Goal: Task Accomplishment & Management: Complete application form

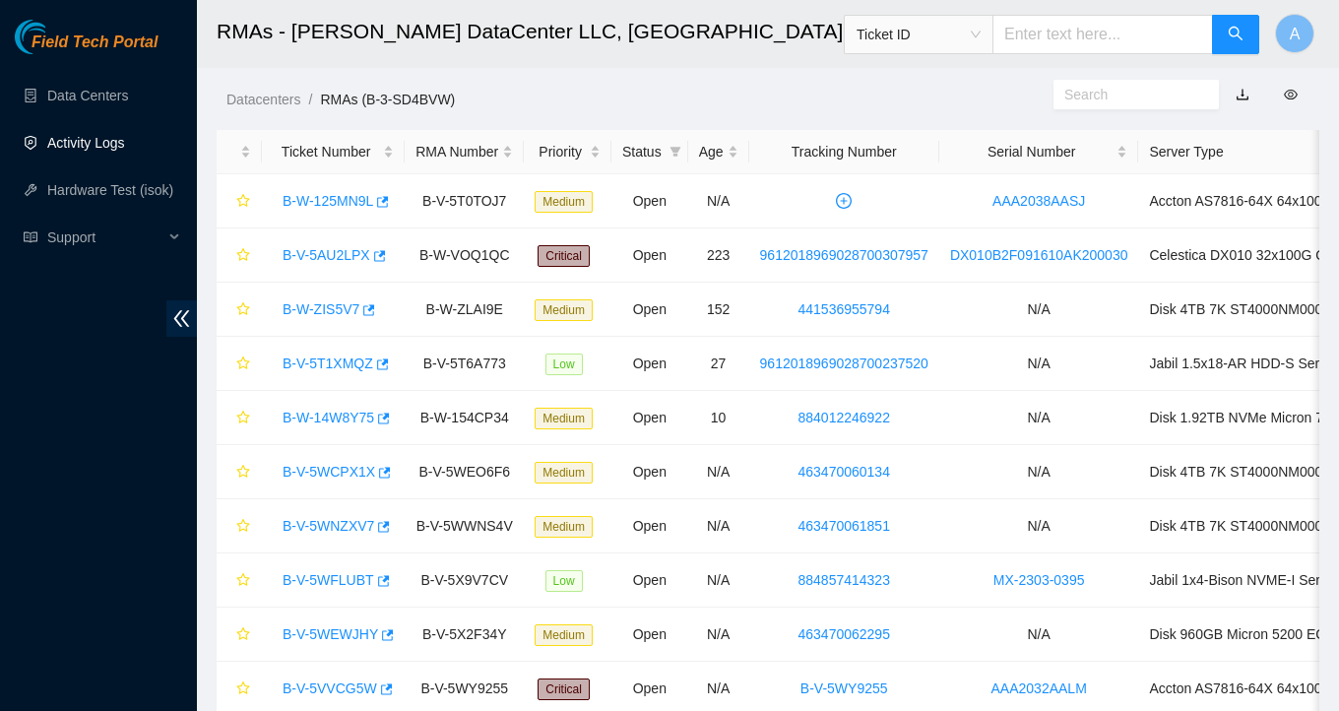
click at [65, 143] on link "Activity Logs" at bounding box center [86, 143] width 78 height 16
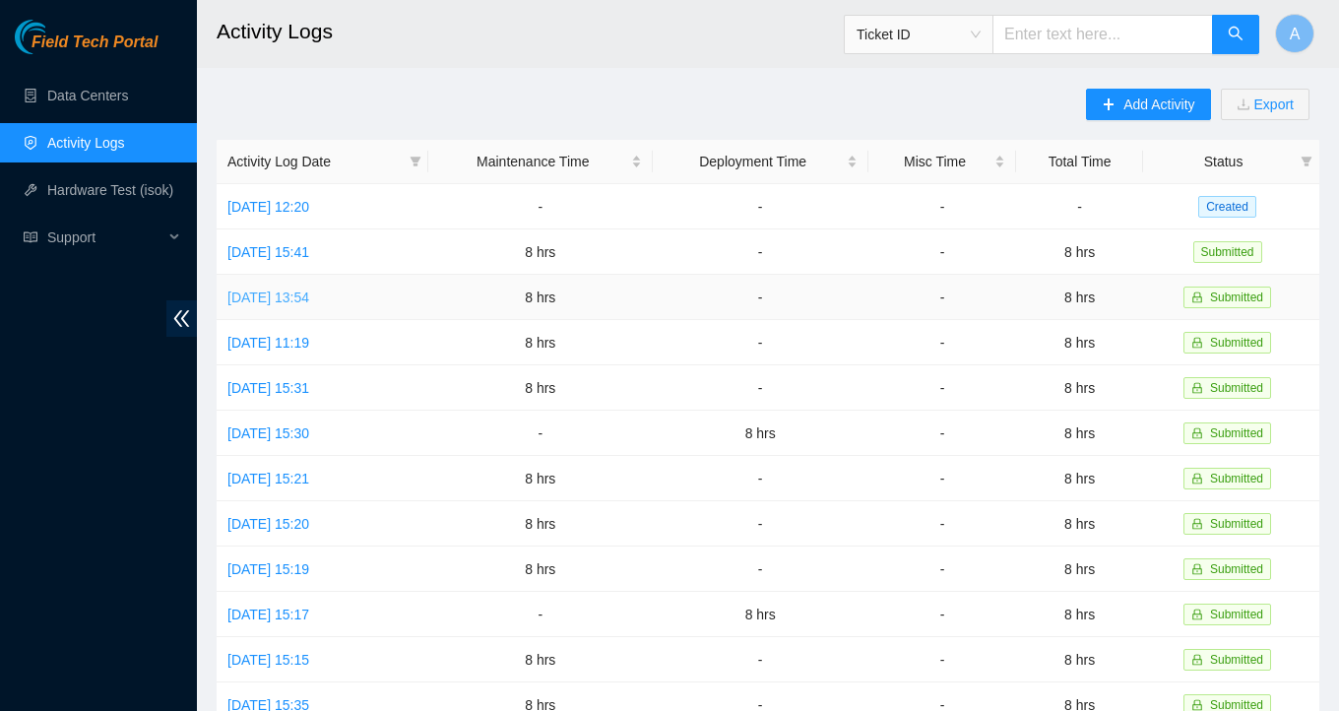
click at [303, 296] on link "[DATE] 13:54" at bounding box center [268, 298] width 82 height 16
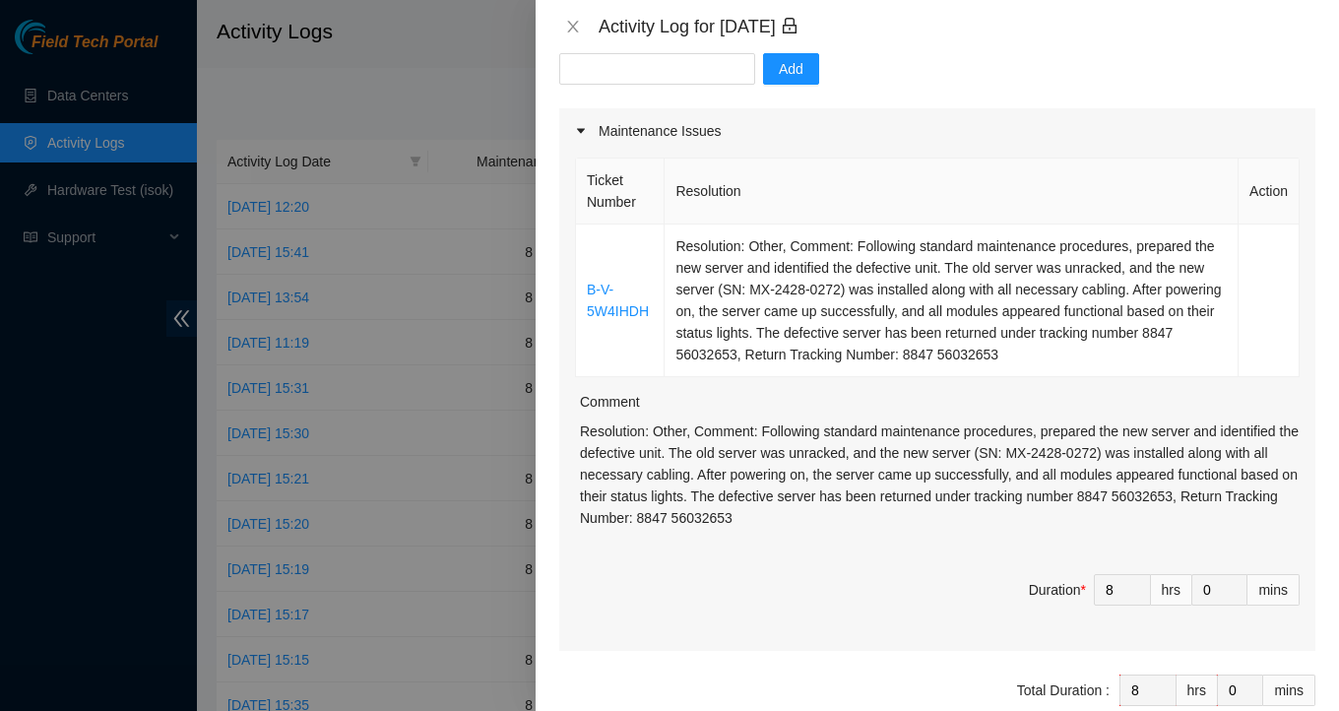
scroll to position [207, 0]
click at [369, 372] on div at bounding box center [669, 355] width 1339 height 711
click at [575, 28] on icon "close" at bounding box center [573, 27] width 16 height 16
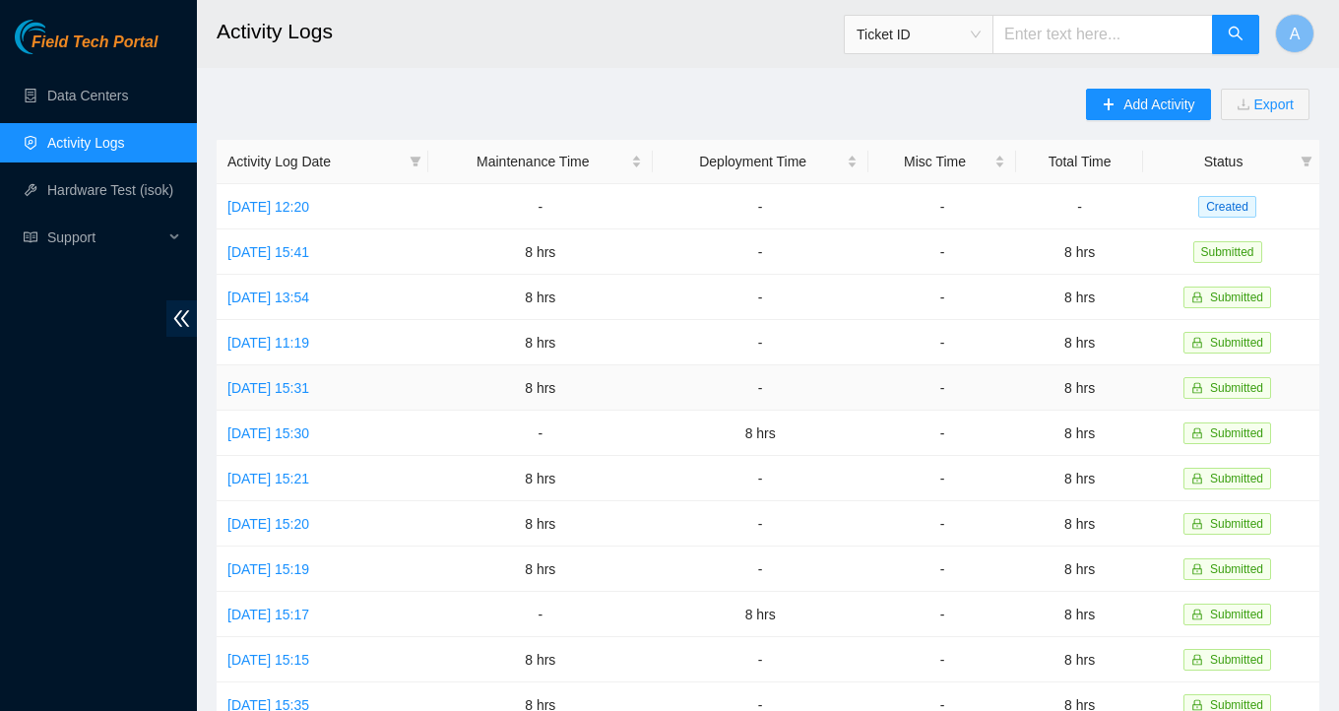
click at [310, 366] on td "[DATE] 15:31" at bounding box center [323, 387] width 212 height 45
click at [309, 382] on link "[DATE] 15:31" at bounding box center [268, 388] width 82 height 16
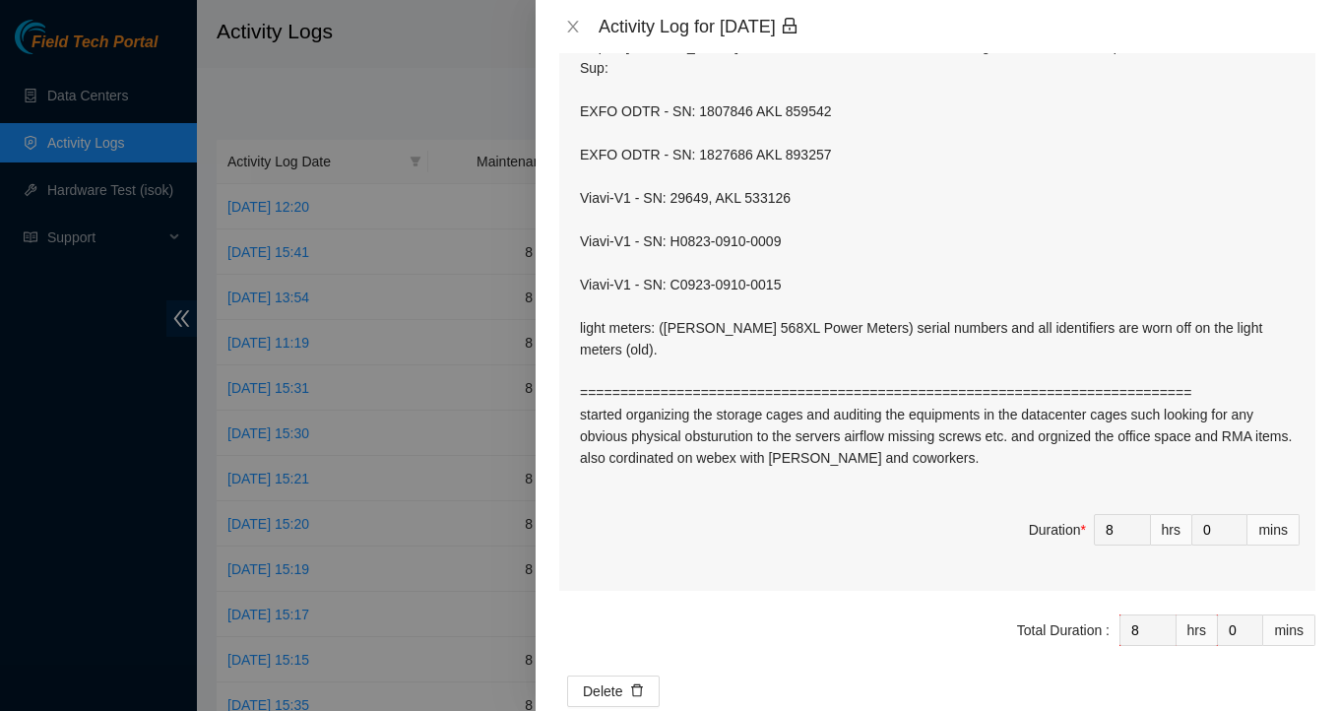
scroll to position [480, 0]
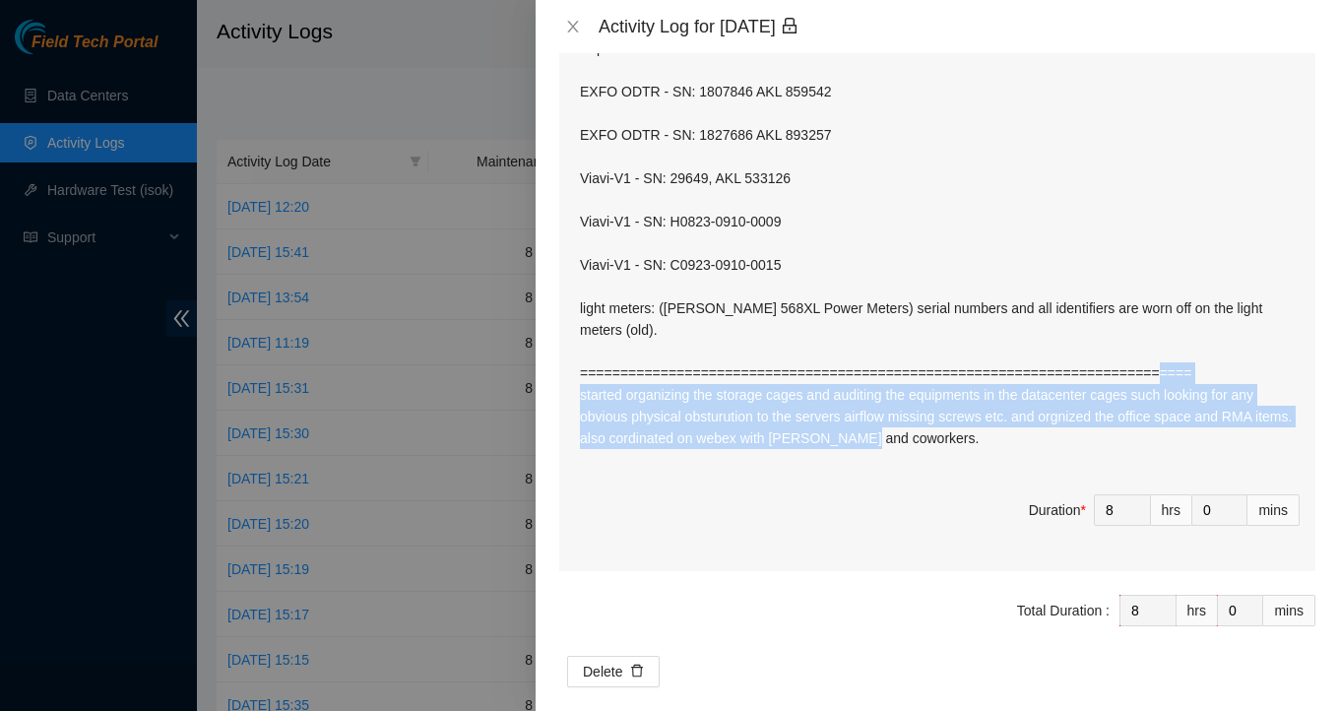
drag, startPoint x: 942, startPoint y: 440, endPoint x: 572, endPoint y: 395, distance: 373.1
click at [572, 395] on div "Ticket Number Resolution Action B-W-13W4O14 Resolution: Other, Comment: N/A, Re…" at bounding box center [937, 225] width 756 height 692
copy p "started organizing the storage cages and auditing the equipments in the datacen…"
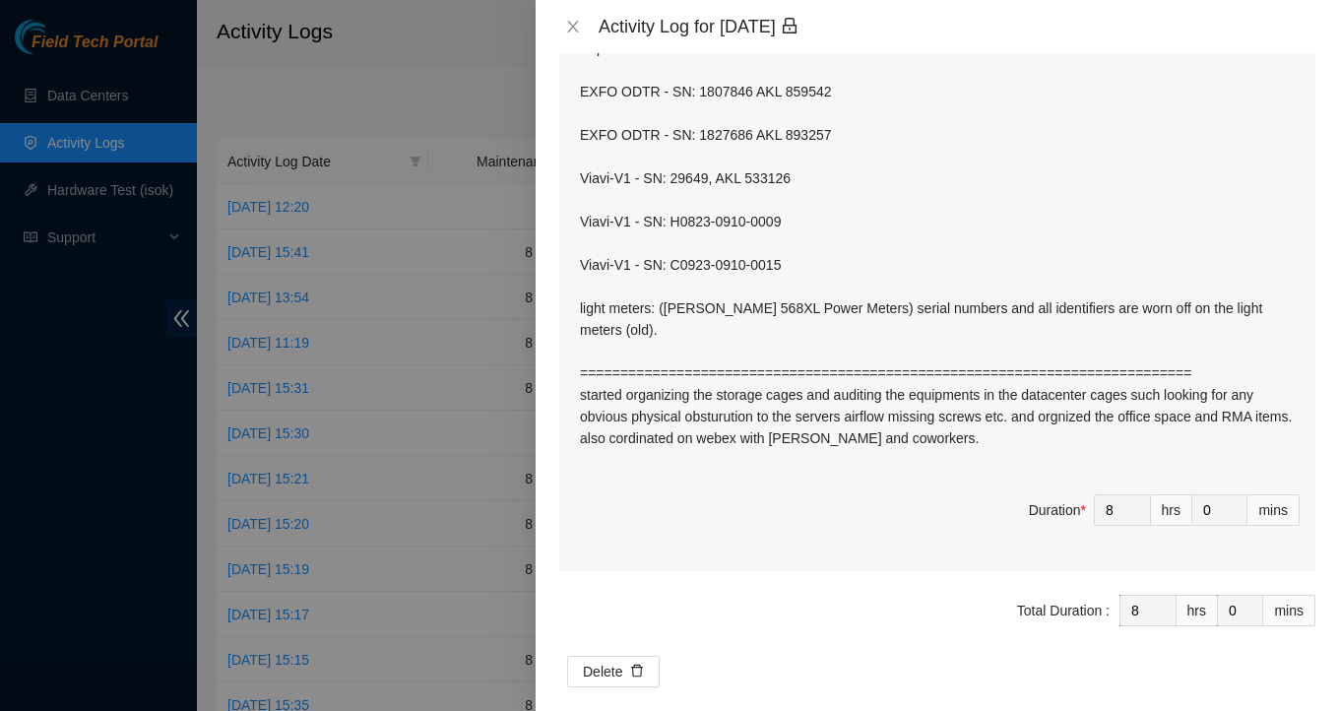
click at [672, 396] on p "helped [PERSON_NAME], audited, and accounted for the following assets - sent a …" at bounding box center [940, 232] width 720 height 433
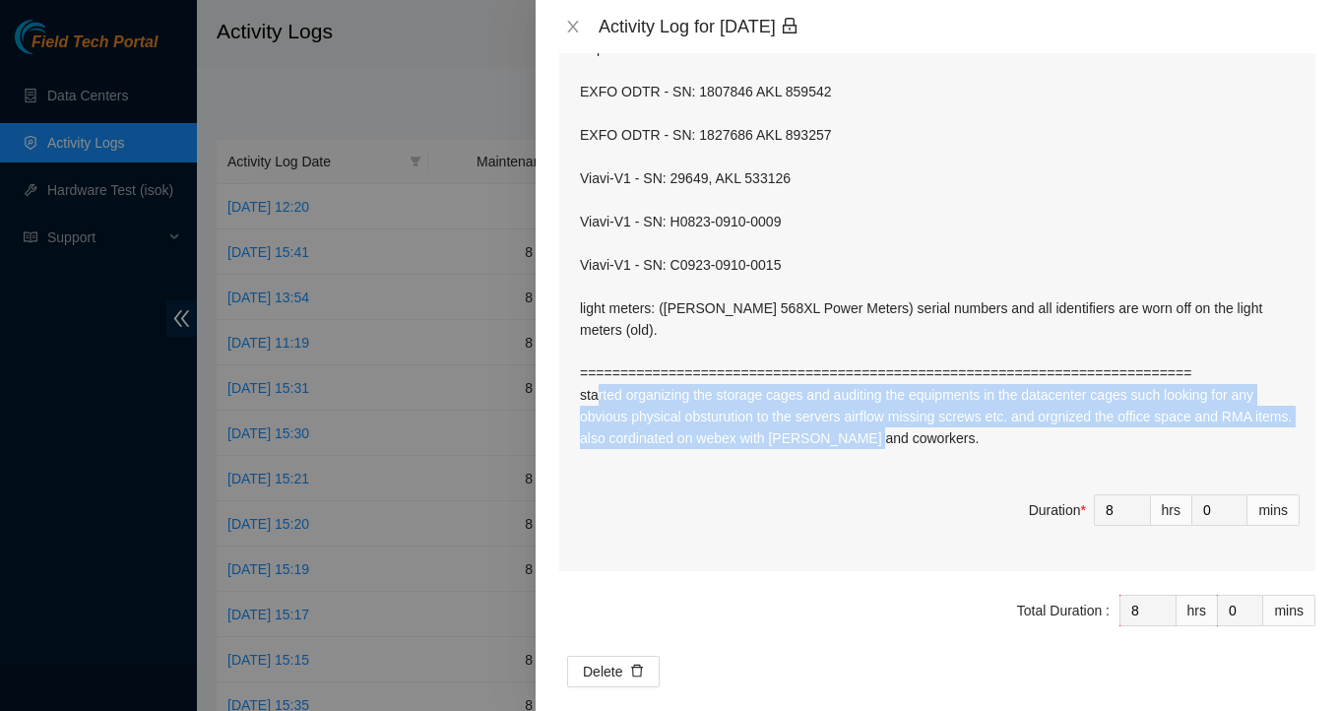
drag, startPoint x: 631, startPoint y: 398, endPoint x: 978, endPoint y: 435, distance: 348.7
click at [981, 435] on p "helped [PERSON_NAME], audited, and accounted for the following assets - sent a …" at bounding box center [940, 232] width 720 height 433
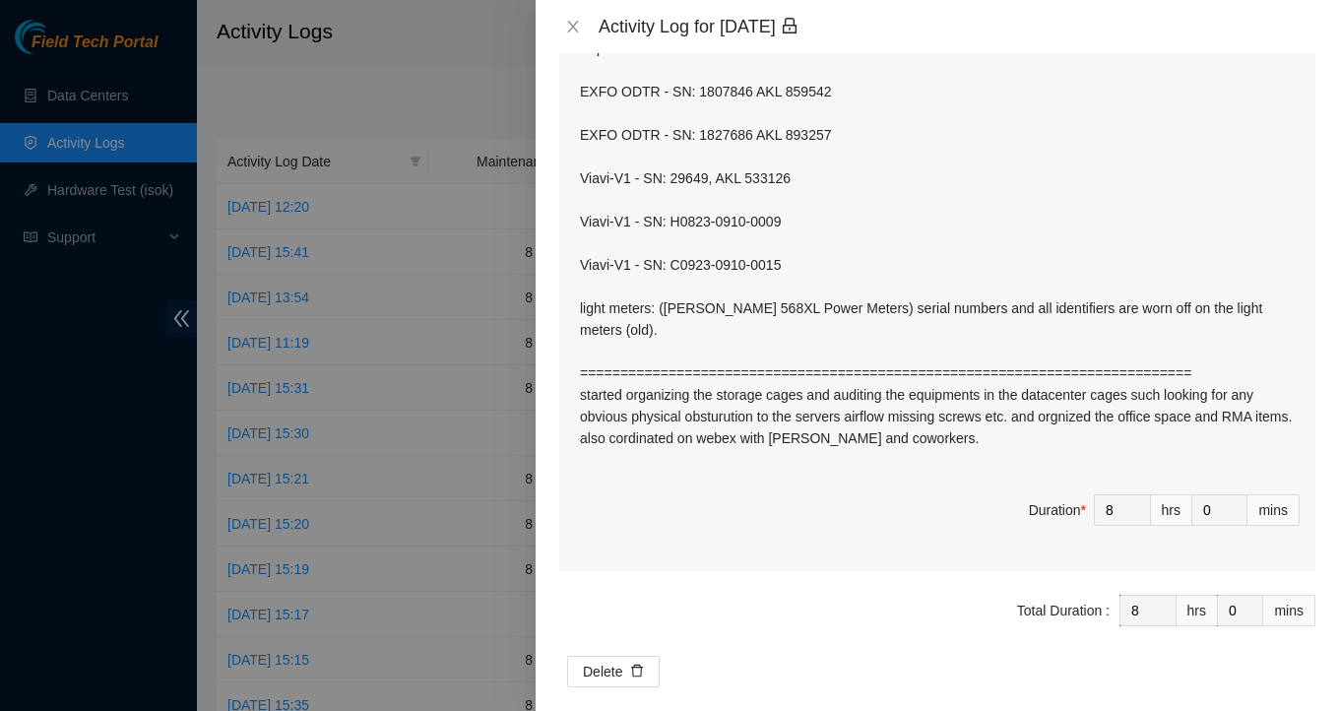
click at [848, 400] on p "helped [PERSON_NAME], audited, and accounted for the following assets - sent a …" at bounding box center [940, 232] width 720 height 433
click at [844, 398] on p "helped [PERSON_NAME], audited, and accounted for the following assets - sent a …" at bounding box center [940, 232] width 720 height 433
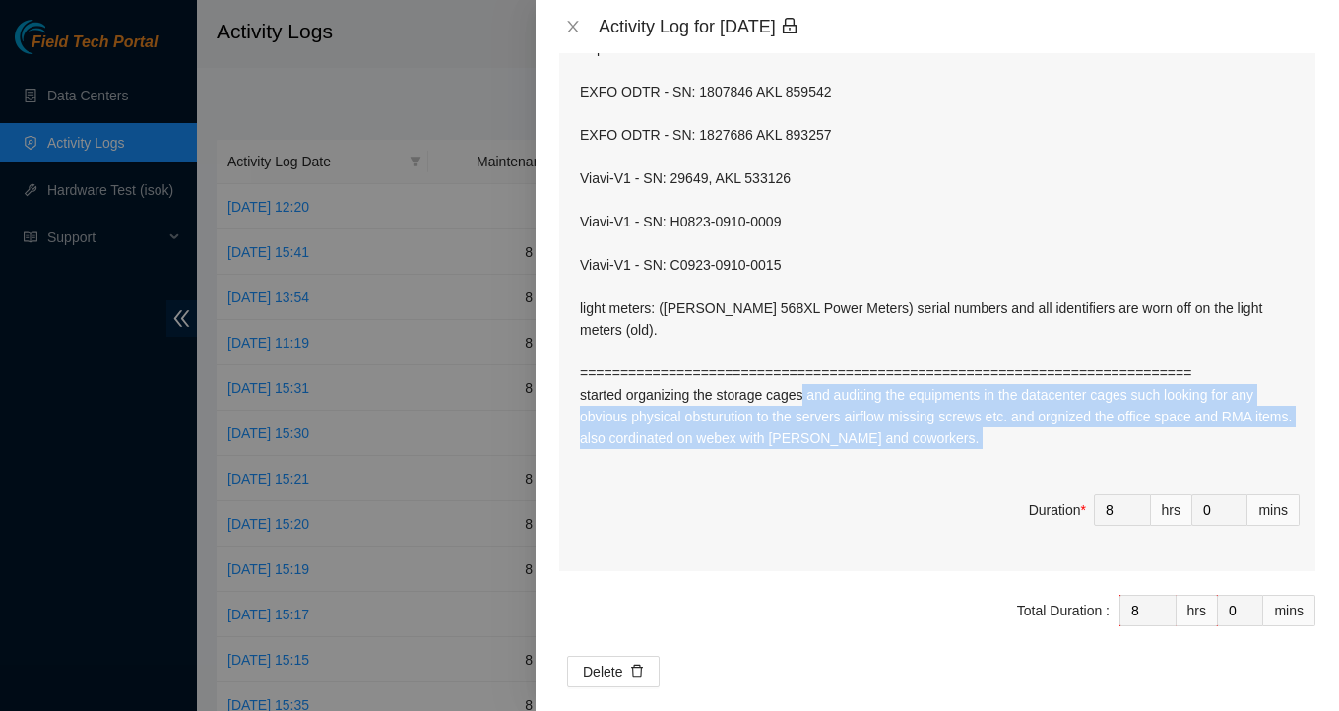
drag, startPoint x: 845, startPoint y: 394, endPoint x: 994, endPoint y: 472, distance: 167.8
click at [994, 472] on div "Ticket Number Resolution Action B-W-13W4O14 Resolution: Other, Comment: N/A, Re…" at bounding box center [937, 225] width 756 height 692
copy p "auditing the equipments in the datacenter cages such looking for any obvious ph…"
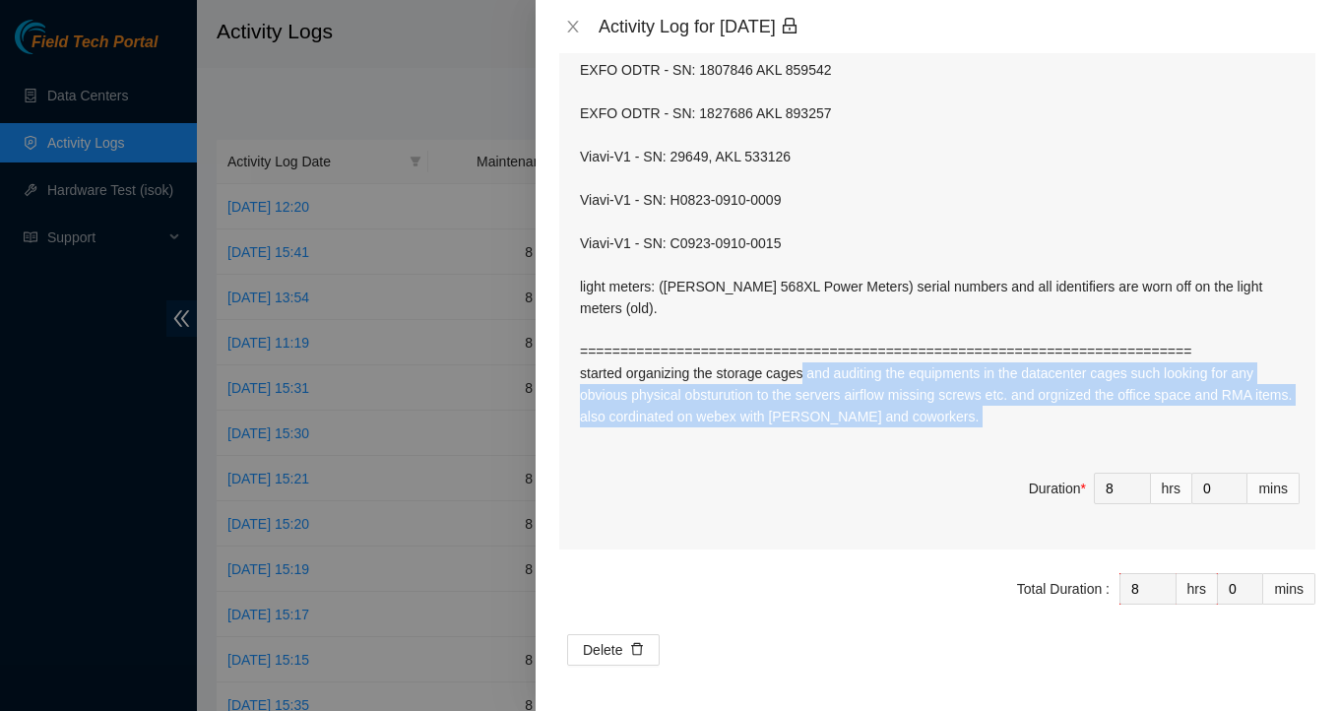
scroll to position [0, 0]
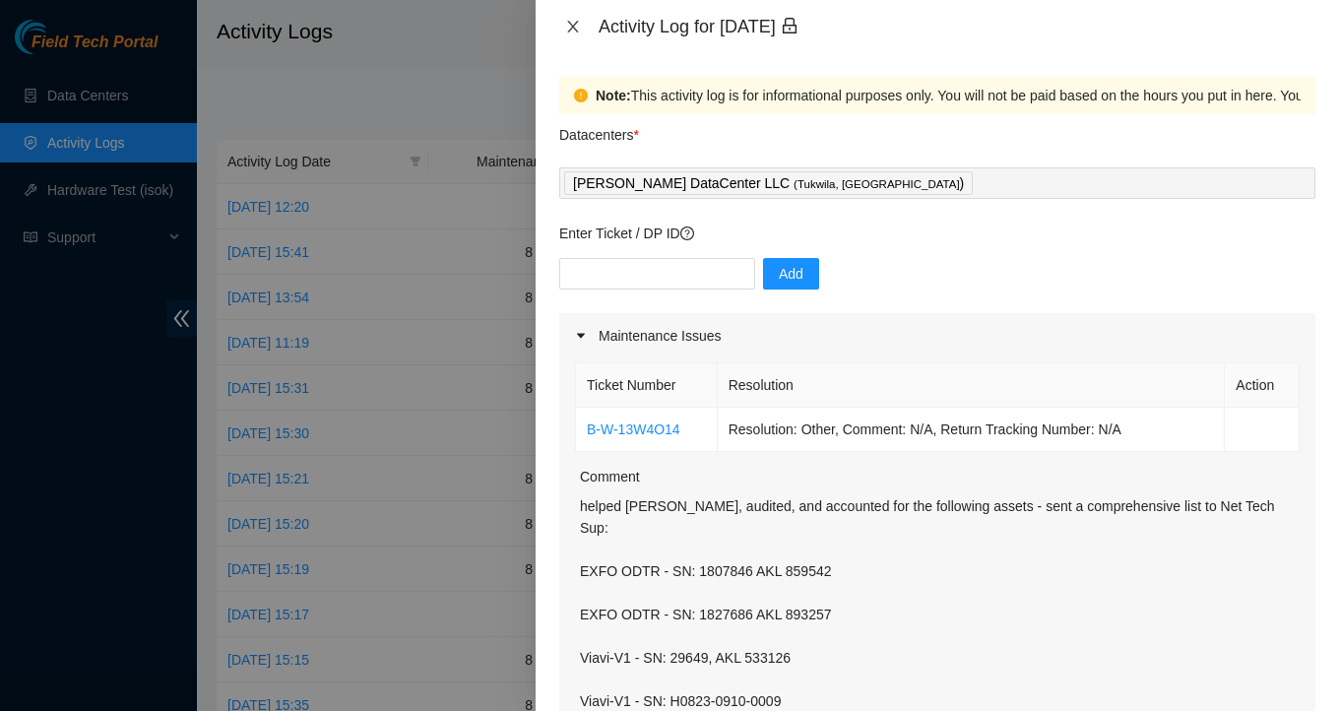
click at [581, 33] on button "Close" at bounding box center [573, 27] width 28 height 19
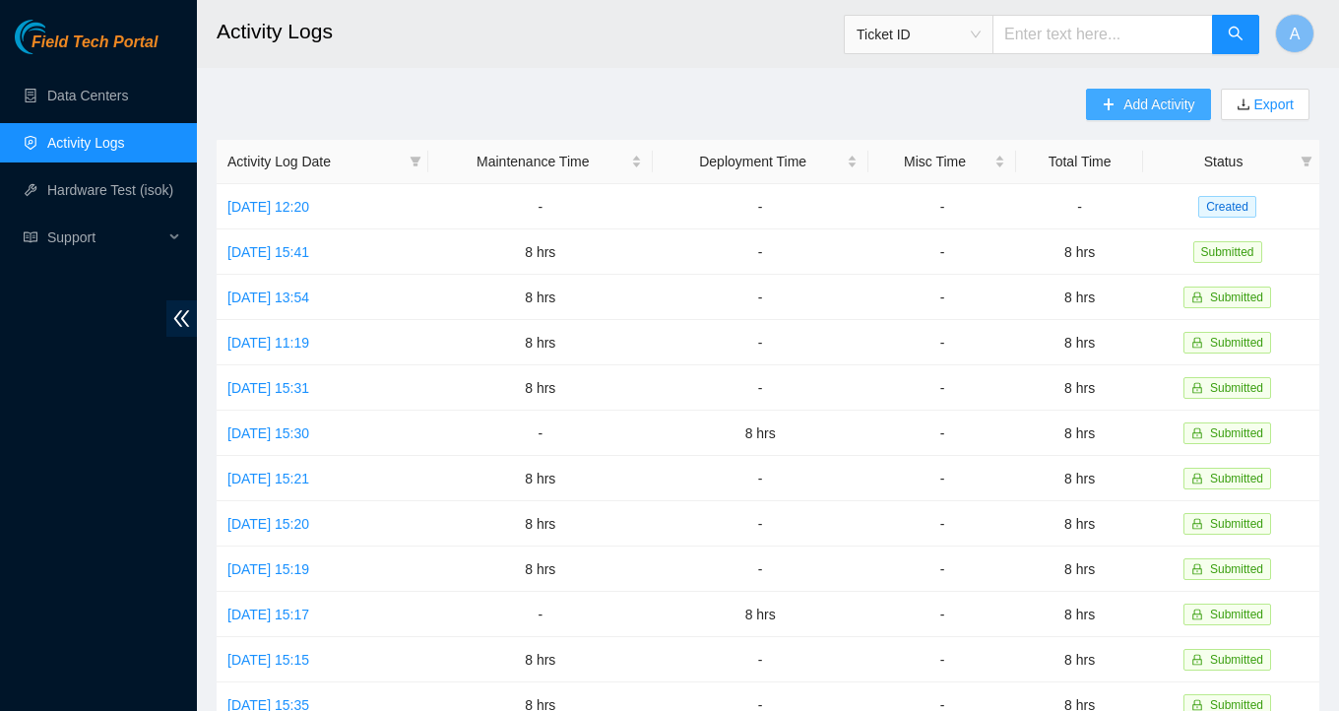
click at [1181, 97] on span "Add Activity" at bounding box center [1159, 105] width 71 height 22
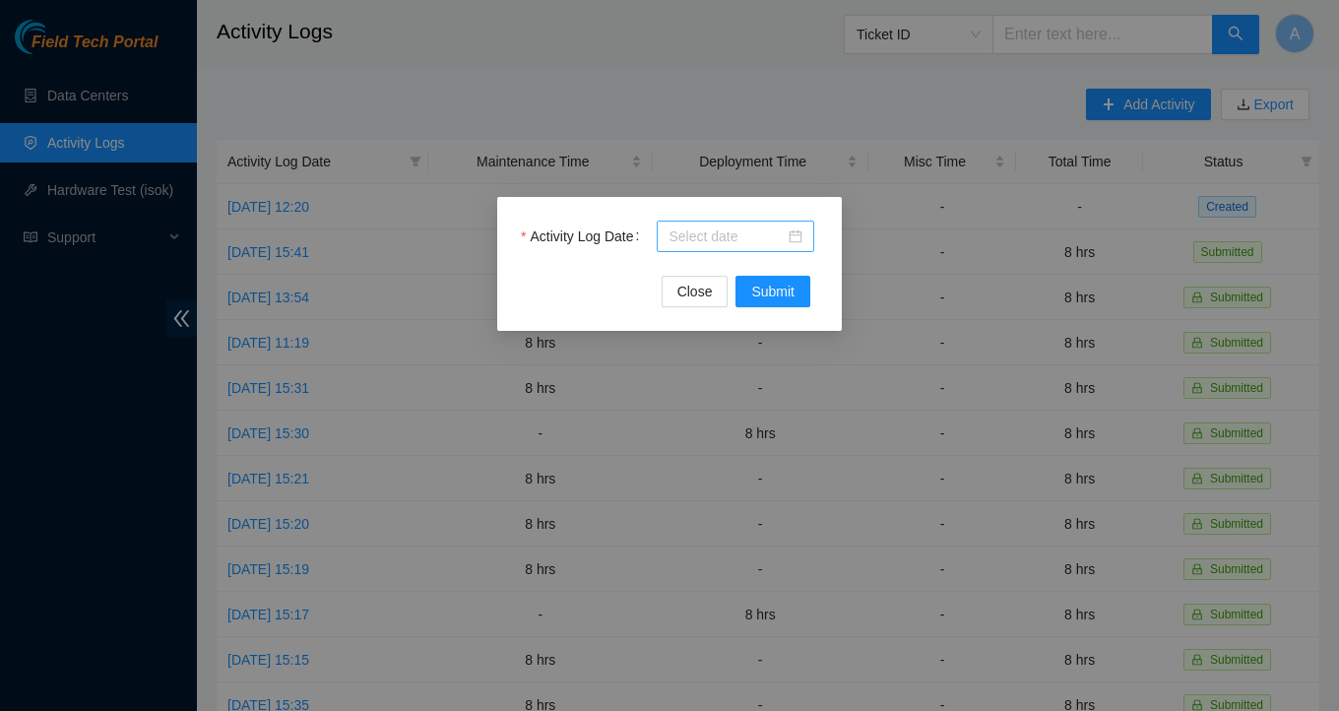
click at [785, 228] on input "Activity Log Date" at bounding box center [727, 237] width 116 height 22
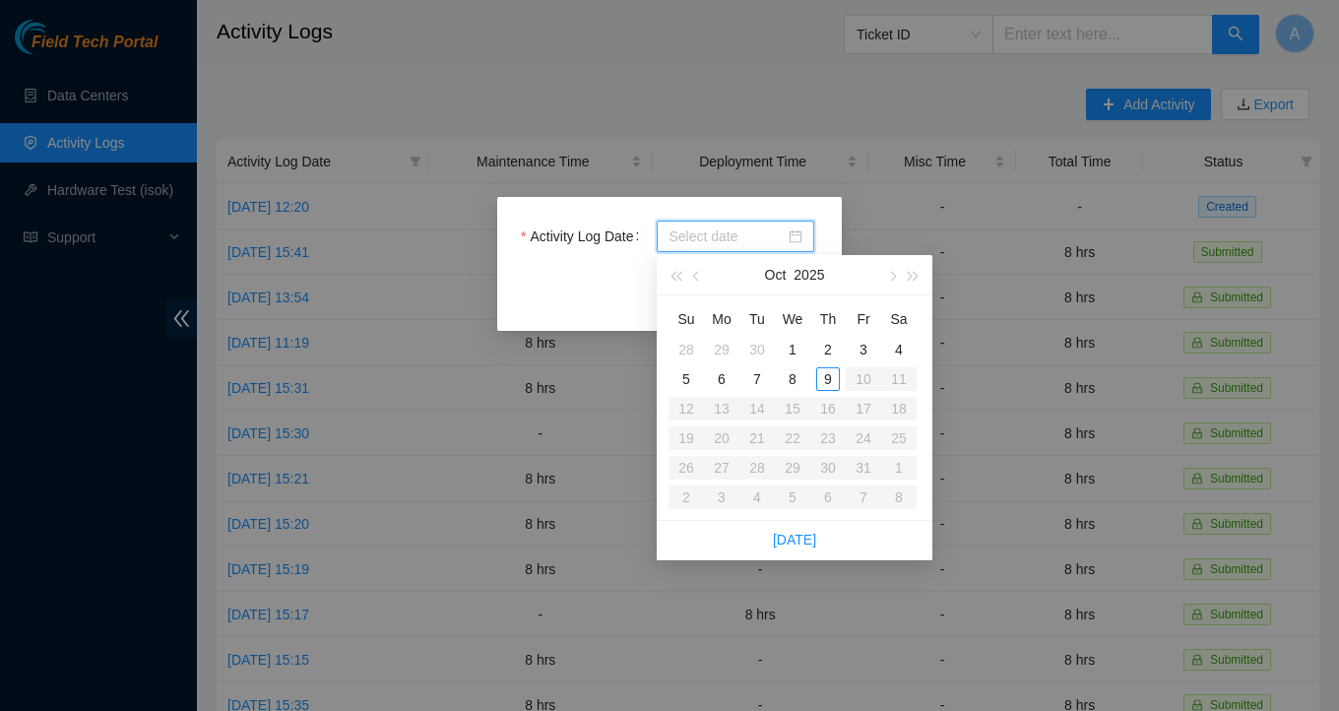
click at [795, 236] on div at bounding box center [736, 237] width 134 height 22
type input "[DATE]"
click at [823, 372] on div "9" at bounding box center [828, 379] width 24 height 24
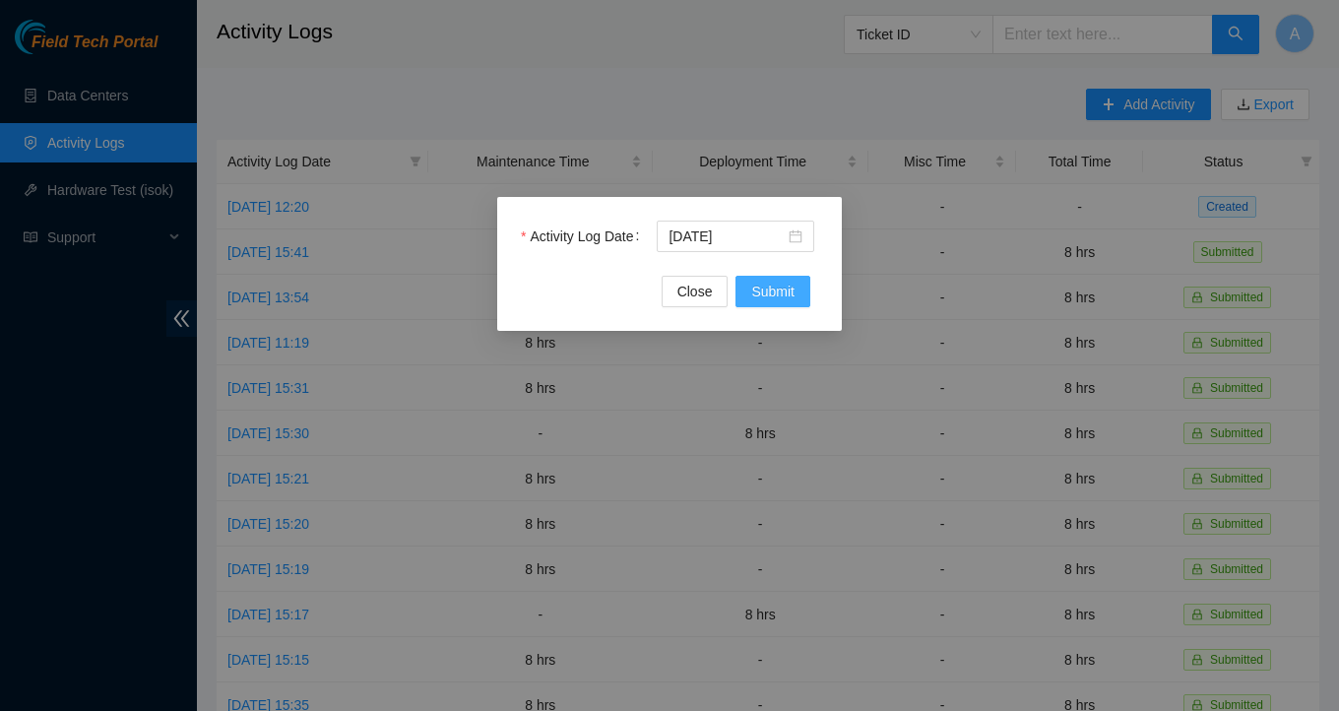
click at [769, 291] on span "Submit" at bounding box center [772, 292] width 43 height 22
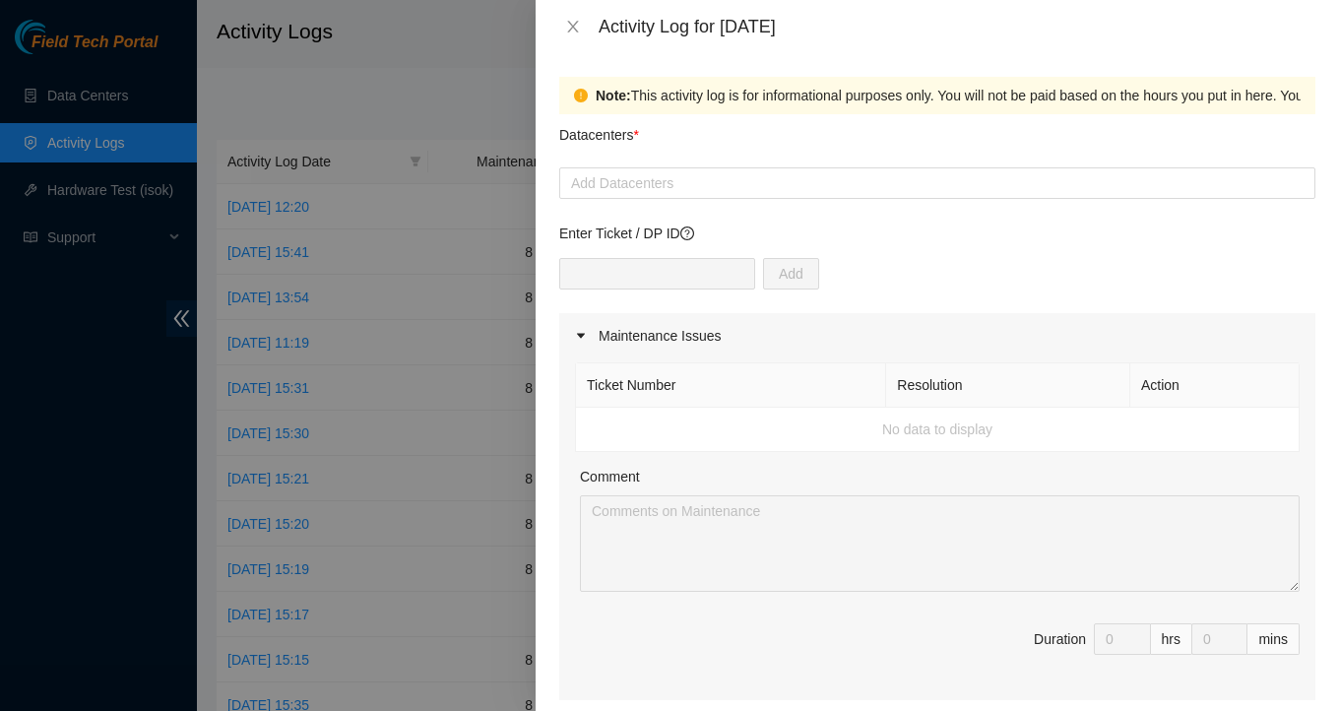
click at [660, 302] on div "Add" at bounding box center [937, 285] width 756 height 55
click at [659, 296] on div "Add" at bounding box center [937, 285] width 756 height 55
click at [688, 184] on div at bounding box center [937, 183] width 746 height 24
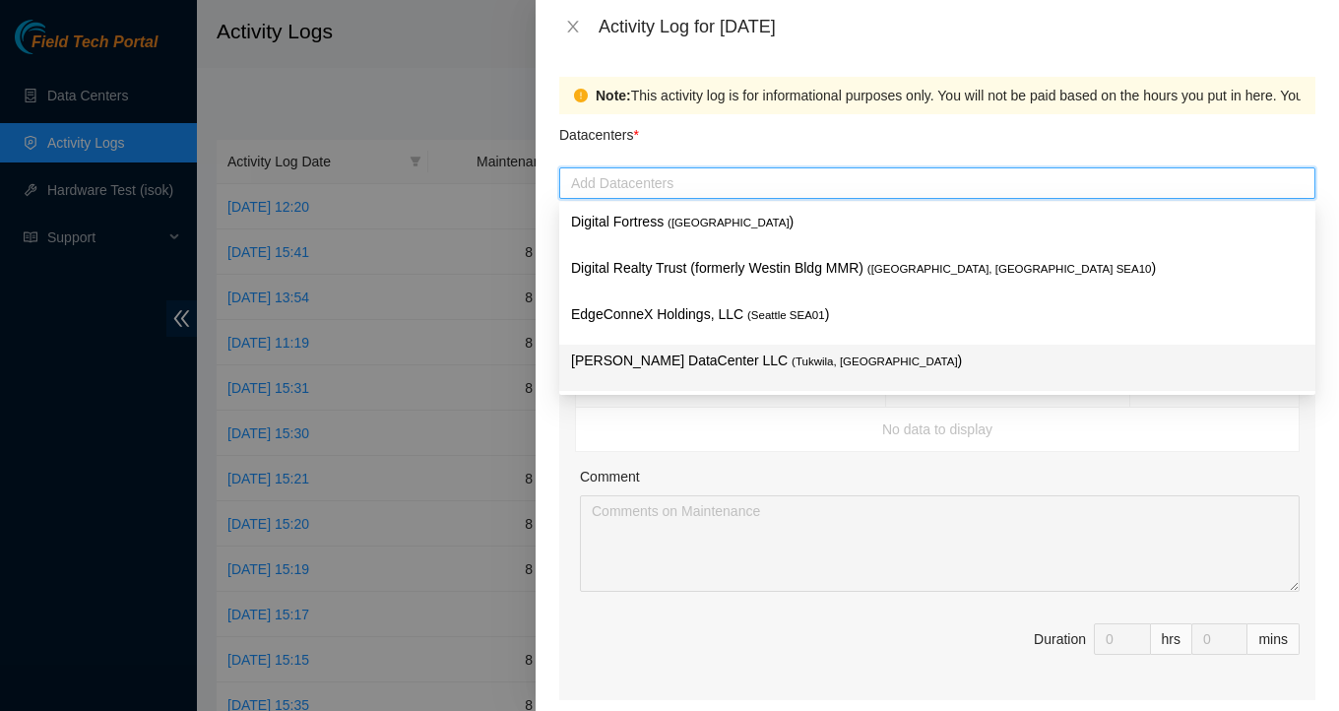
click at [657, 375] on div "[PERSON_NAME] DataCenter LLC ( [GEOGRAPHIC_DATA], [GEOGRAPHIC_DATA] )" at bounding box center [937, 368] width 733 height 36
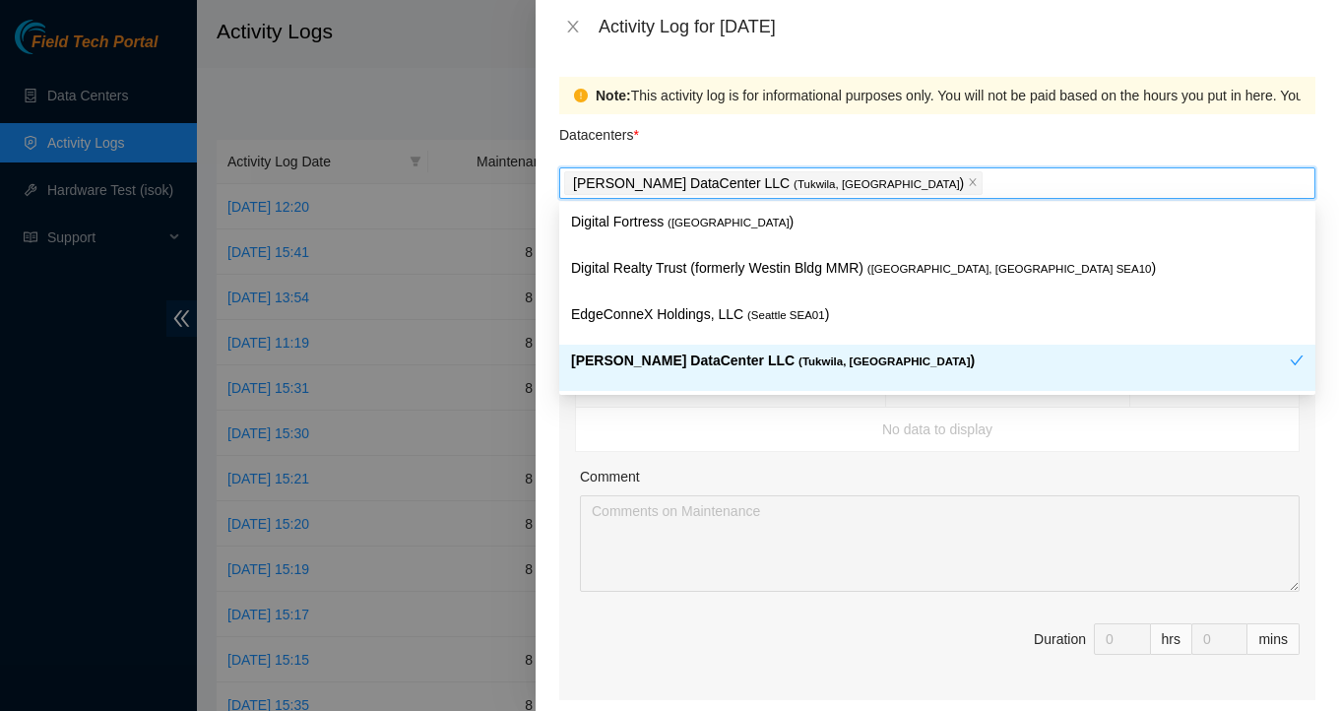
click at [627, 470] on label "Comment" at bounding box center [610, 477] width 60 height 22
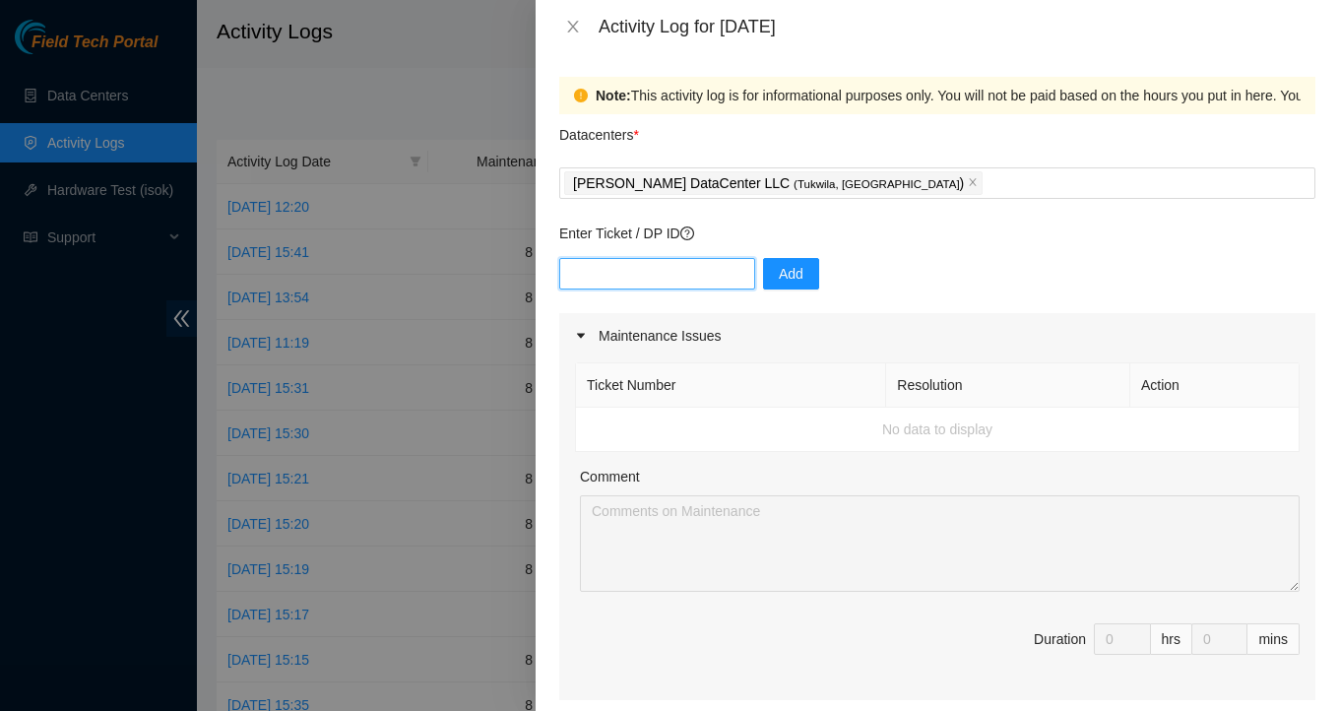
click at [645, 278] on input "text" at bounding box center [657, 274] width 196 height 32
paste input "B-W-13W4O14"
type input "B-W-13W4O14"
click at [763, 271] on button "Add" at bounding box center [791, 274] width 56 height 32
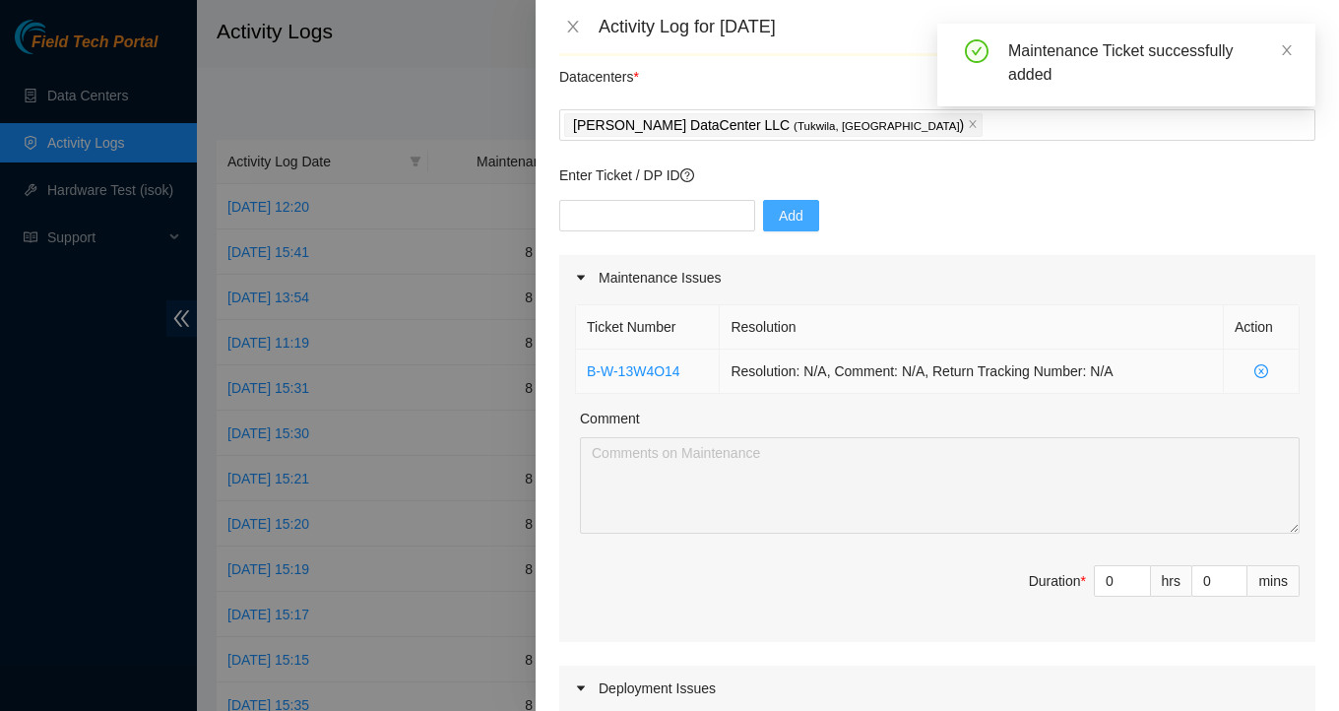
scroll to position [67, 0]
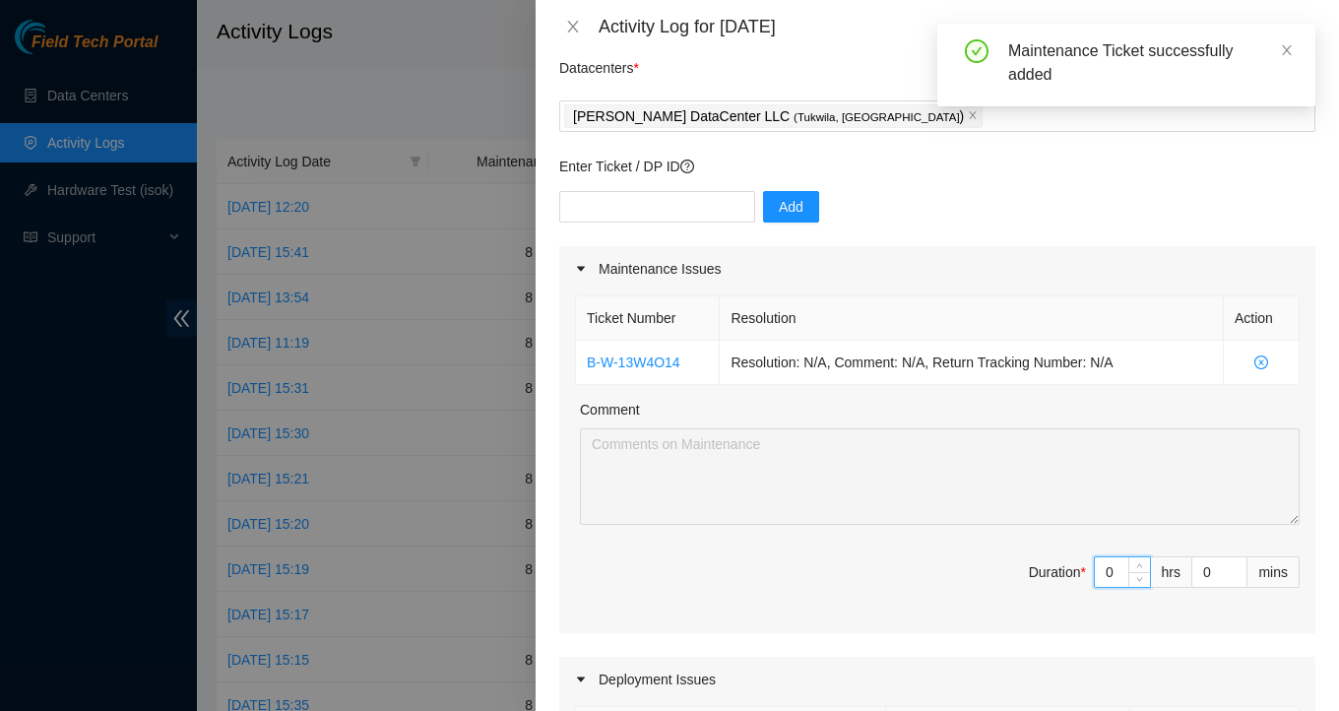
drag, startPoint x: 1111, startPoint y: 577, endPoint x: 1070, endPoint y: 570, distance: 41.0
click at [1070, 570] on span "Duration * 0 hrs 0 mins" at bounding box center [937, 583] width 725 height 55
type input "8"
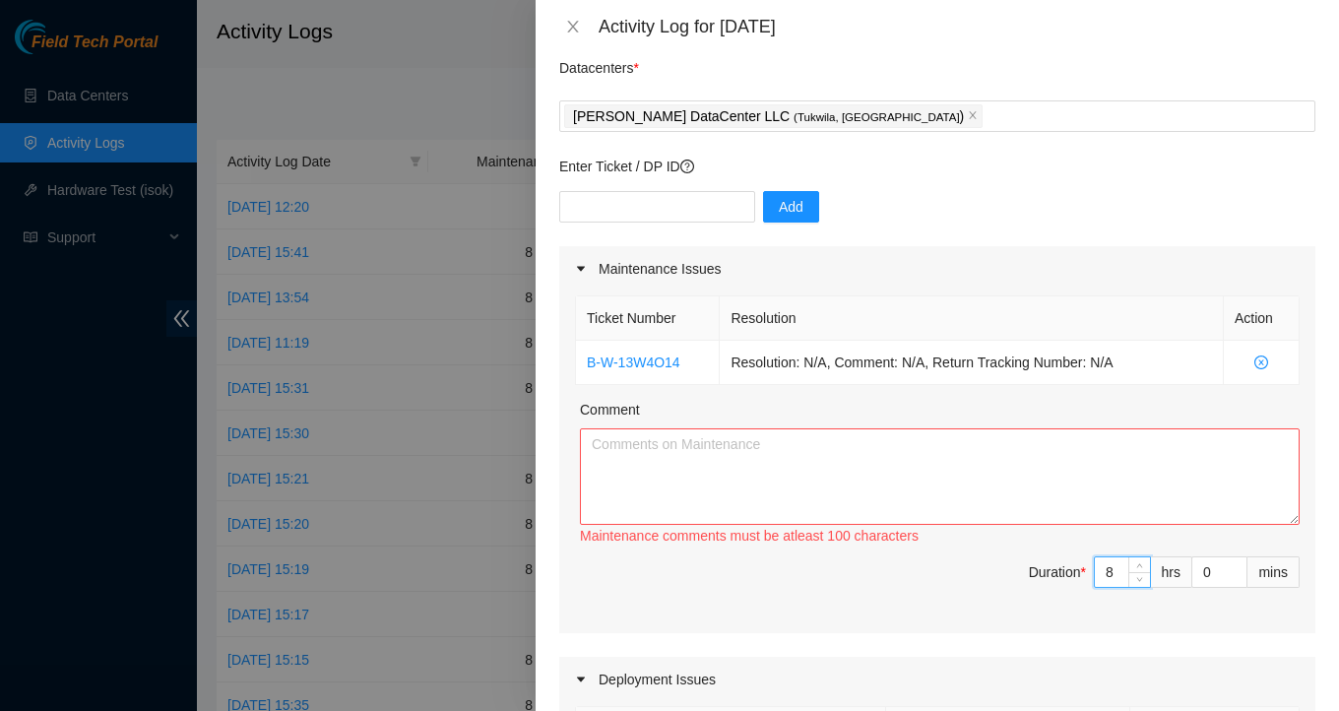
type input "8"
click at [672, 450] on textarea "Comment" at bounding box center [940, 476] width 720 height 97
paste textarea "Collaborated with [PERSON_NAME] to review the procedure and plan the upcoming s…"
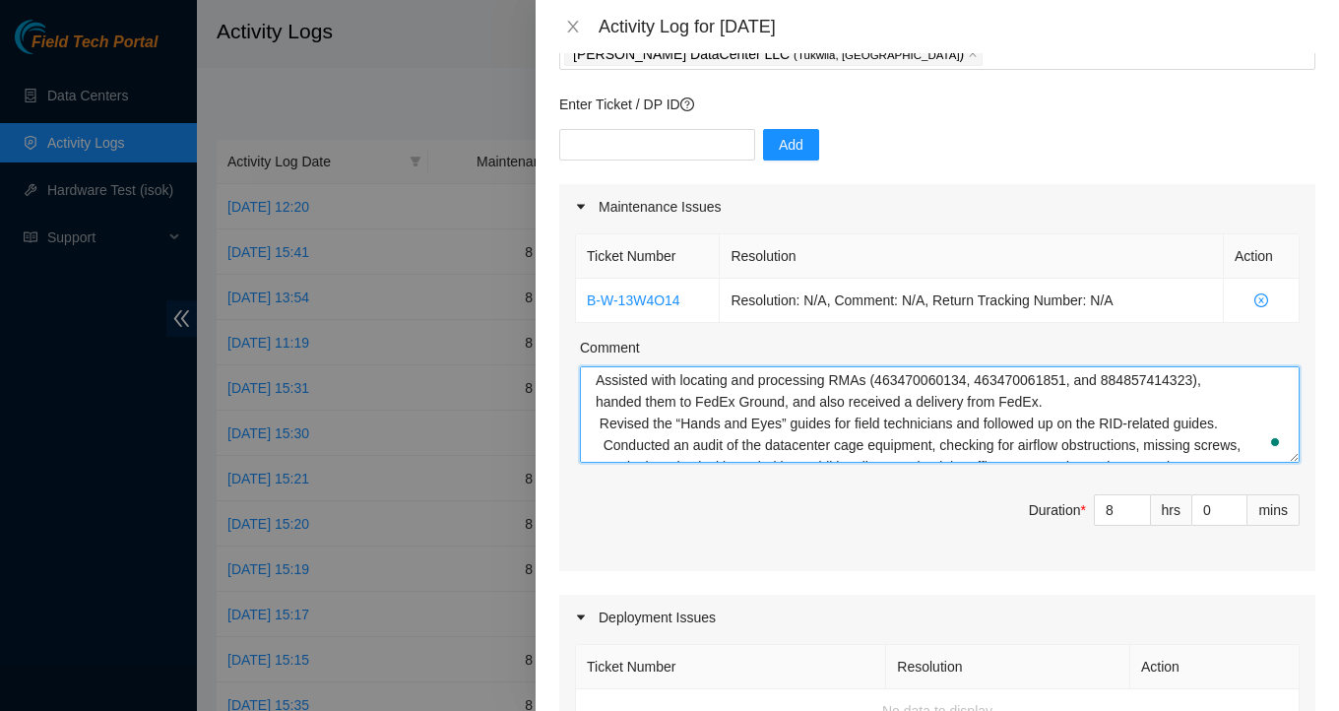
scroll to position [0, 0]
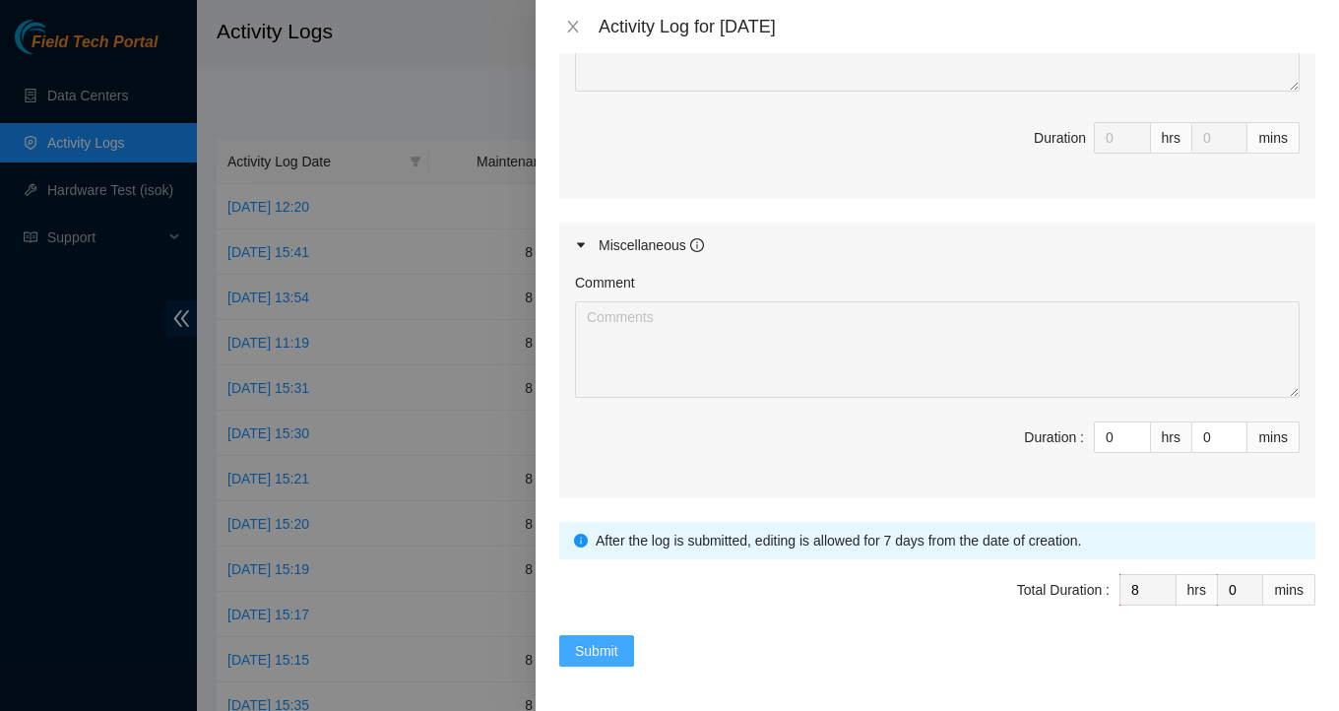
type textarea "Collaborated with [PERSON_NAME] to review the procedure and plan the upcoming s…"
click at [589, 642] on span "Submit" at bounding box center [596, 651] width 43 height 22
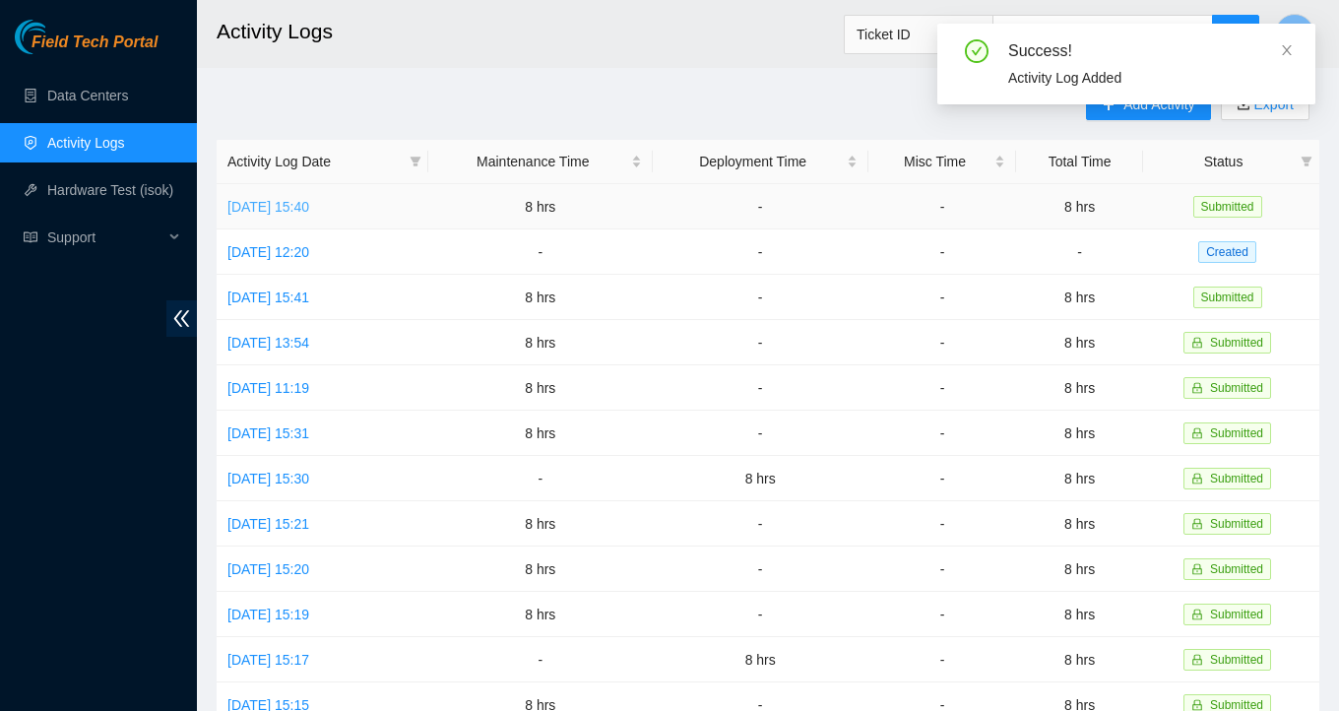
click at [281, 208] on link "[DATE] 15:40" at bounding box center [268, 207] width 82 height 16
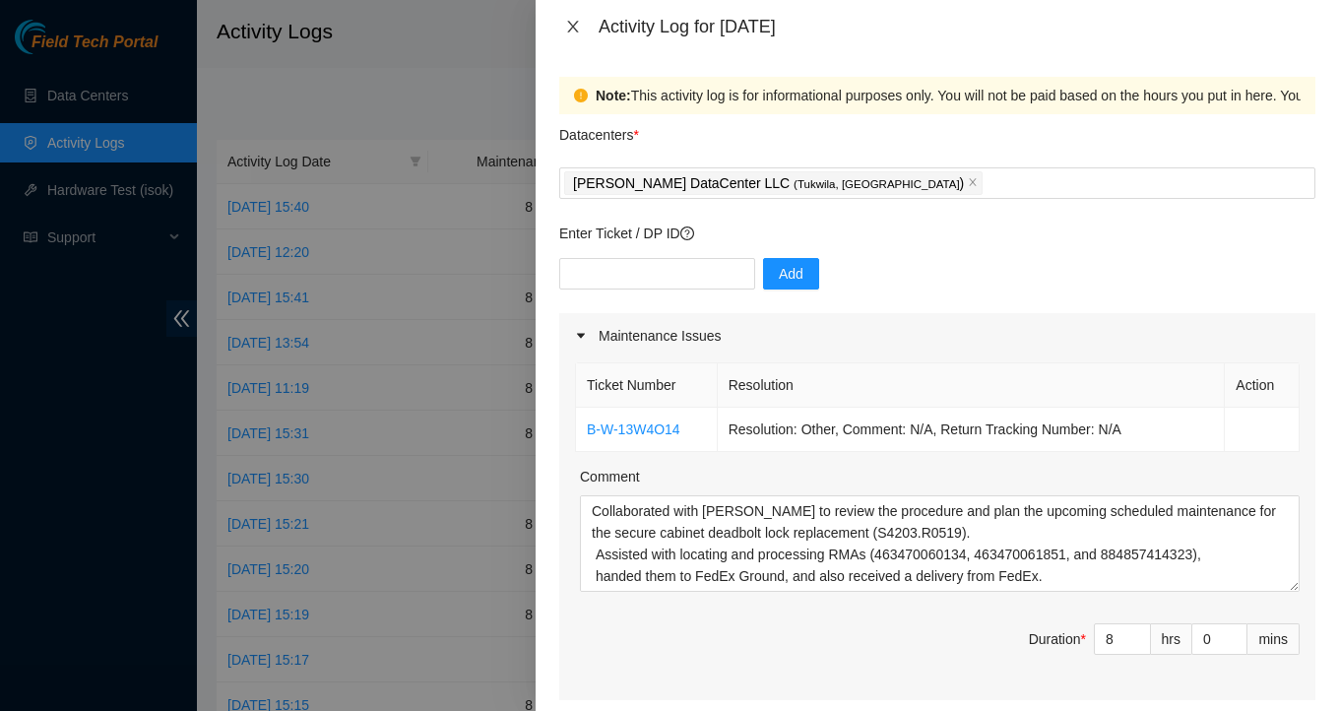
click at [572, 31] on icon "close" at bounding box center [573, 27] width 16 height 16
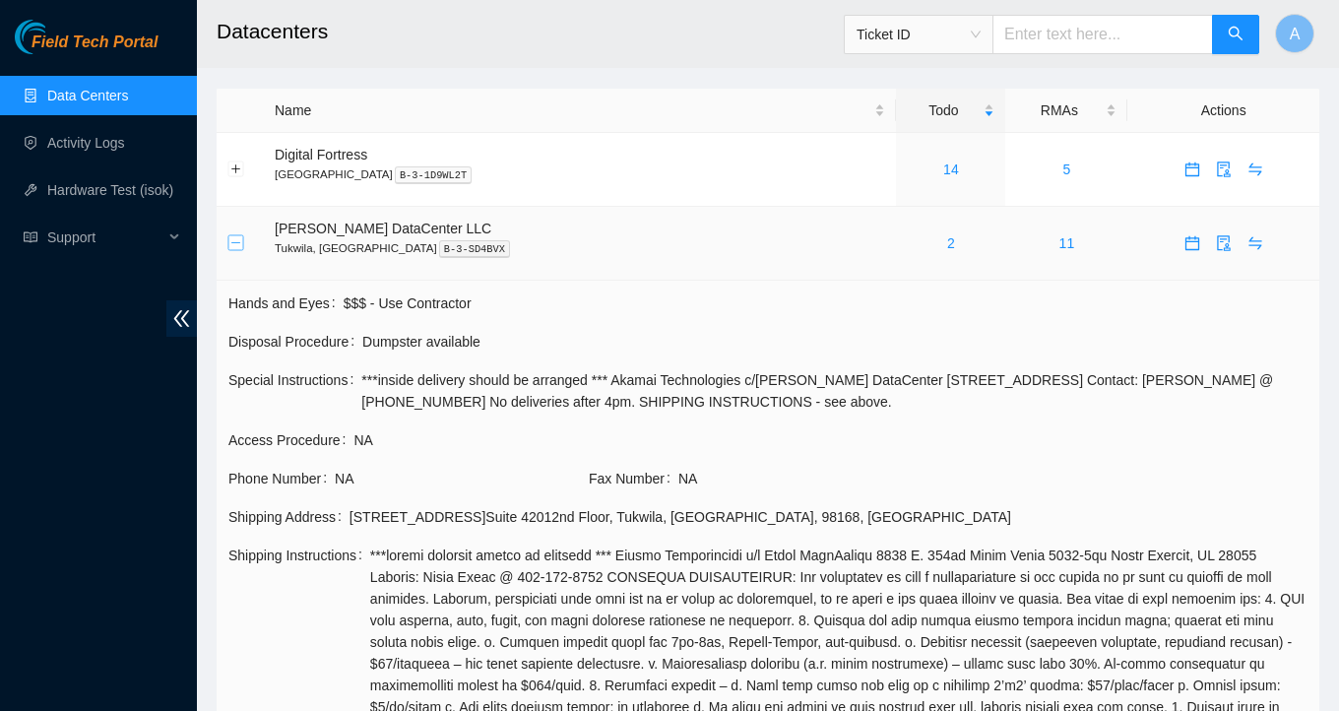
click at [233, 247] on button "Collapse row" at bounding box center [236, 243] width 16 height 16
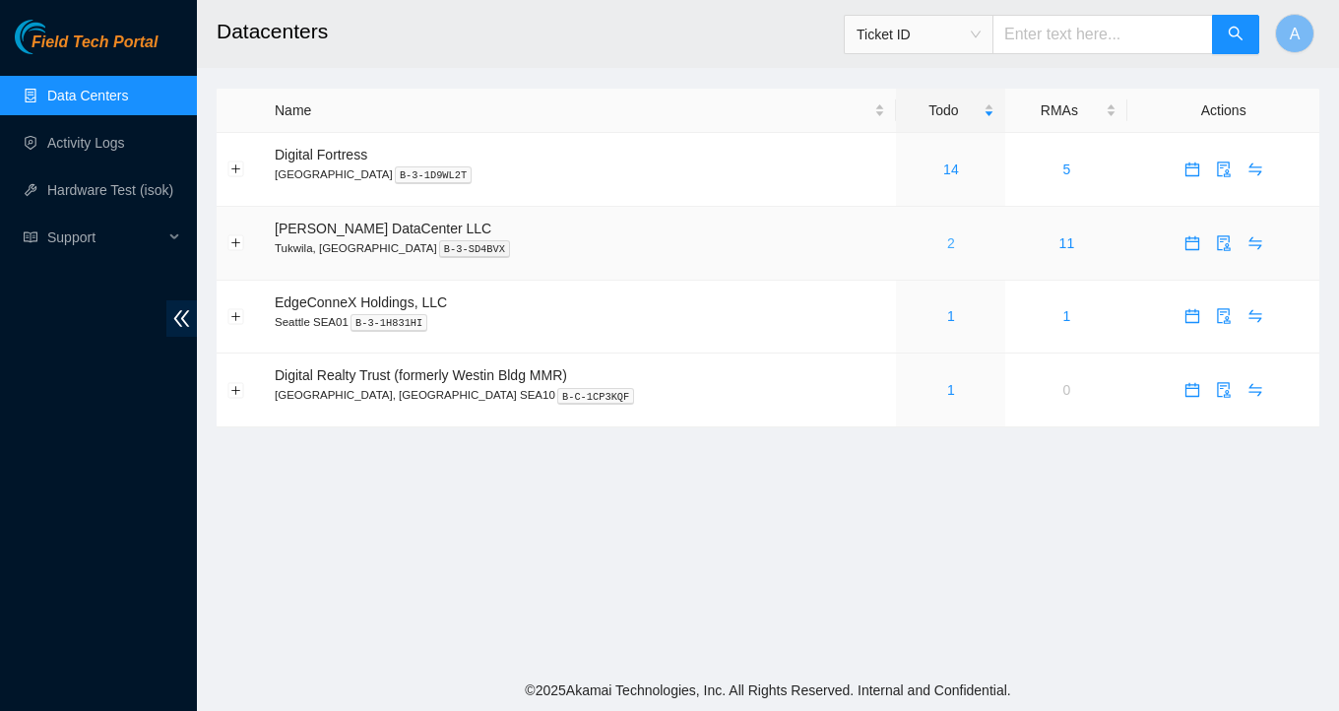
click at [947, 239] on link "2" at bounding box center [951, 243] width 8 height 16
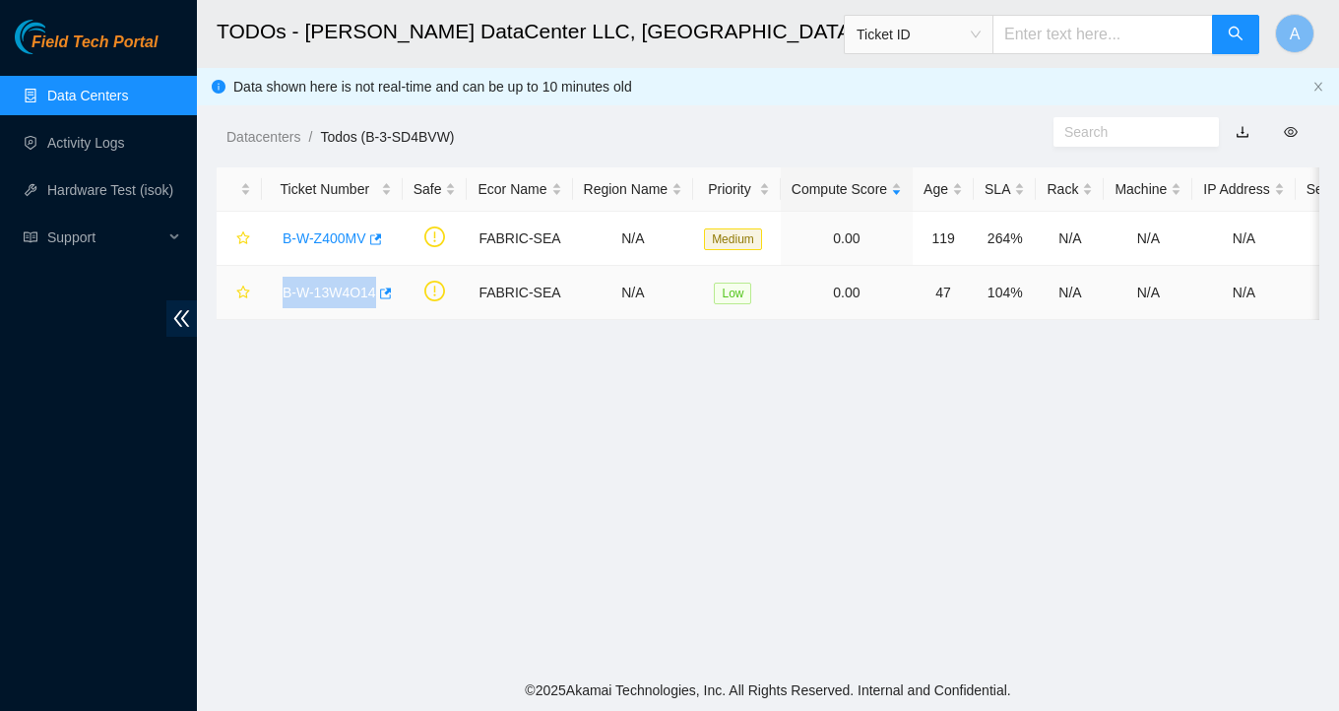
drag, startPoint x: 270, startPoint y: 292, endPoint x: 379, endPoint y: 304, distance: 110.0
click at [379, 304] on td "B-W-13W4O14" at bounding box center [332, 293] width 141 height 54
copy link "B-W-13W4O14"
